Goal: Information Seeking & Learning: Learn about a topic

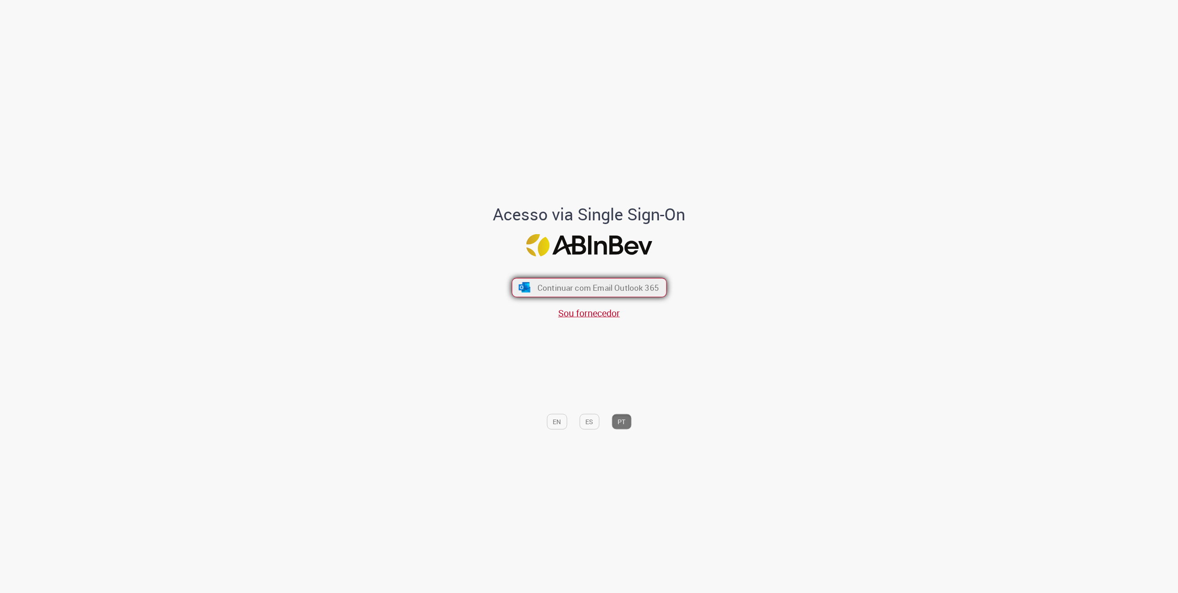
click at [620, 283] on span "Continuar com Email Outlook 365" at bounding box center [597, 287] width 121 height 11
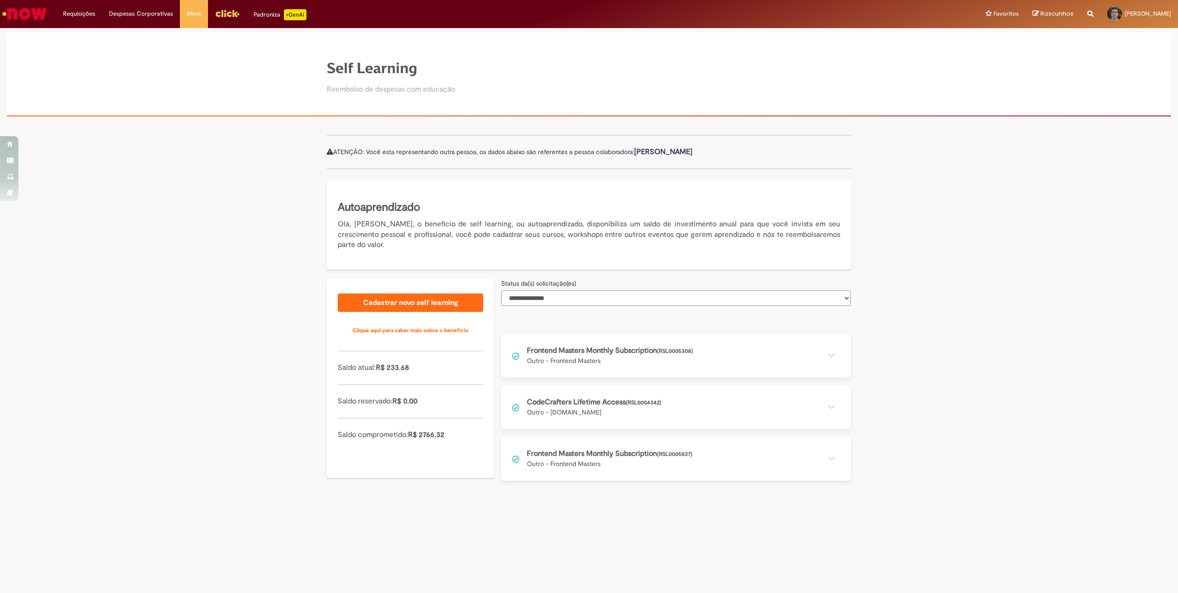
click at [779, 460] on button at bounding box center [676, 459] width 350 height 44
